Goal: Information Seeking & Learning: Learn about a topic

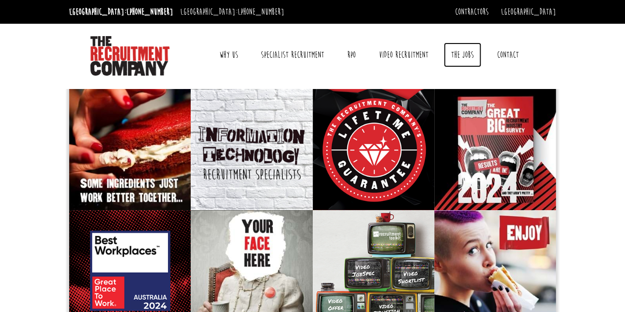
click at [445, 49] on link "The Jobs" at bounding box center [462, 54] width 38 height 25
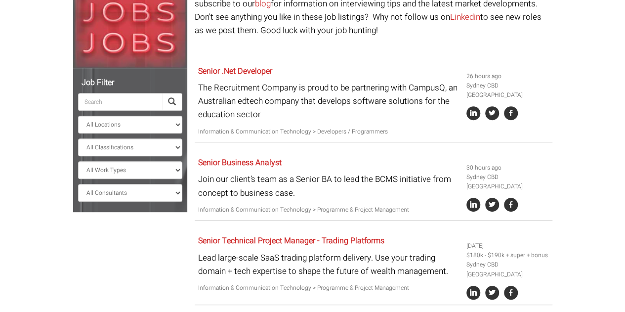
scroll to position [154, 0]
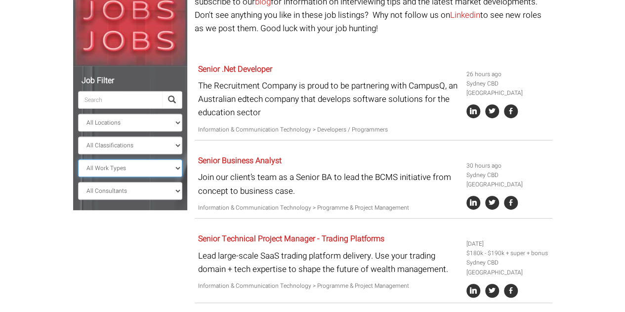
click at [108, 163] on select "All Work Types Full Time Part Time Casual Contract / Temp" at bounding box center [130, 168] width 104 height 18
click at [109, 174] on select "All Work Types Full Time Part Time Casual Contract / Temp" at bounding box center [130, 168] width 104 height 18
click at [106, 193] on select "All Consultants [PERSON_NAME] - Infrastructure, Cloud & DevOps, Contract [PERSO…" at bounding box center [130, 191] width 104 height 18
click at [107, 117] on select "All Locations [GEOGRAPHIC_DATA] [GEOGRAPHIC_DATA] [GEOGRAPHIC_DATA] [GEOGRAPHIC…" at bounding box center [130, 123] width 104 height 18
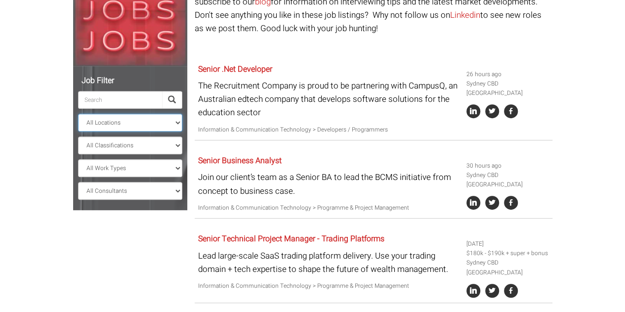
click at [108, 119] on select "All Locations [GEOGRAPHIC_DATA] [GEOGRAPHIC_DATA] [GEOGRAPHIC_DATA] [GEOGRAPHIC…" at bounding box center [130, 123] width 104 height 18
click at [103, 144] on select "All Classifications Banking & Financial Services Information & Communication Te…" at bounding box center [130, 145] width 104 height 18
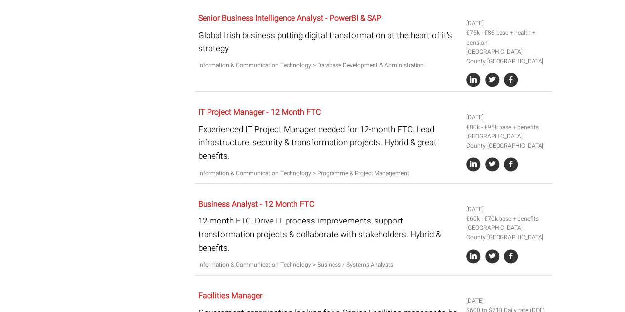
scroll to position [372, 0]
